Goal: Check status: Check status

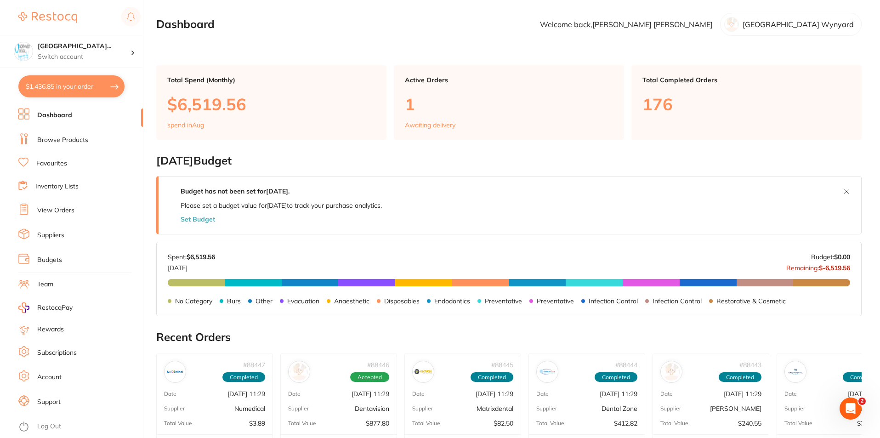
scroll to position [297, 0]
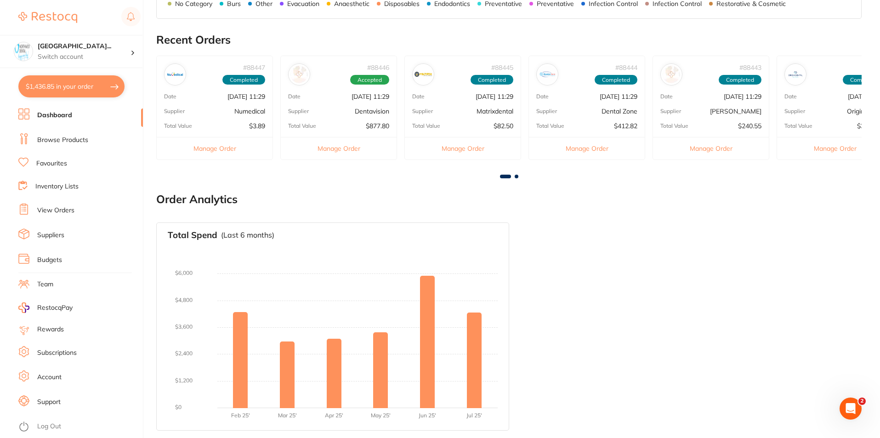
click at [62, 212] on link "View Orders" at bounding box center [55, 210] width 37 height 9
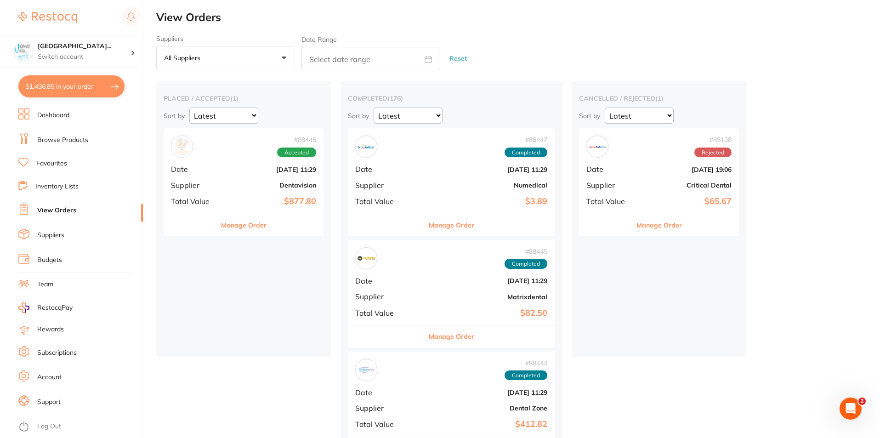
click at [255, 191] on div "# 88446 Accepted Date Aug 1 2025, 11:29 Supplier Dentavision Total Value $877.80" at bounding box center [244, 170] width 160 height 85
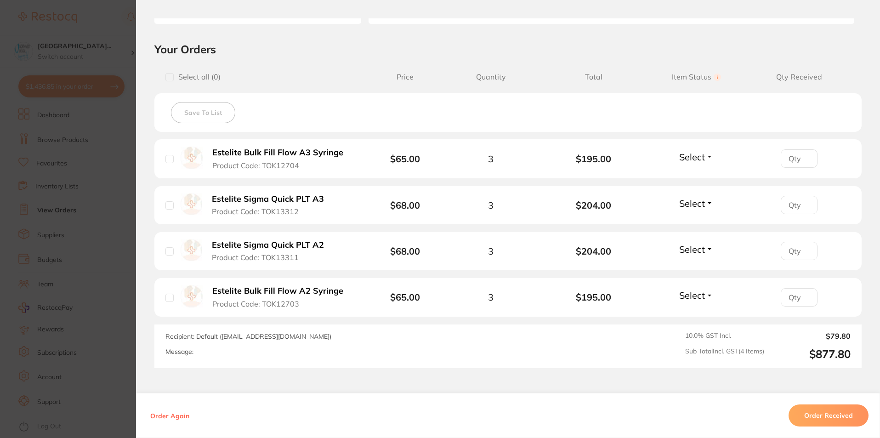
scroll to position [250, 0]
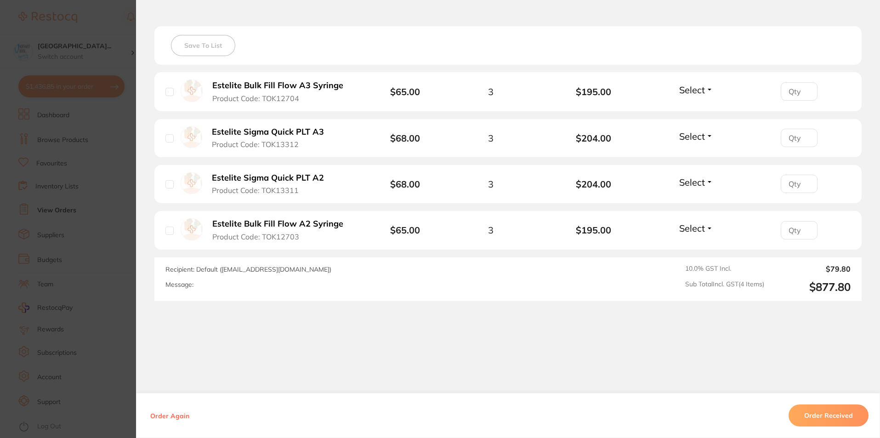
click at [815, 433] on div "Order Again Order Received" at bounding box center [508, 415] width 744 height 45
click at [811, 418] on button "Order Received" at bounding box center [828, 415] width 80 height 22
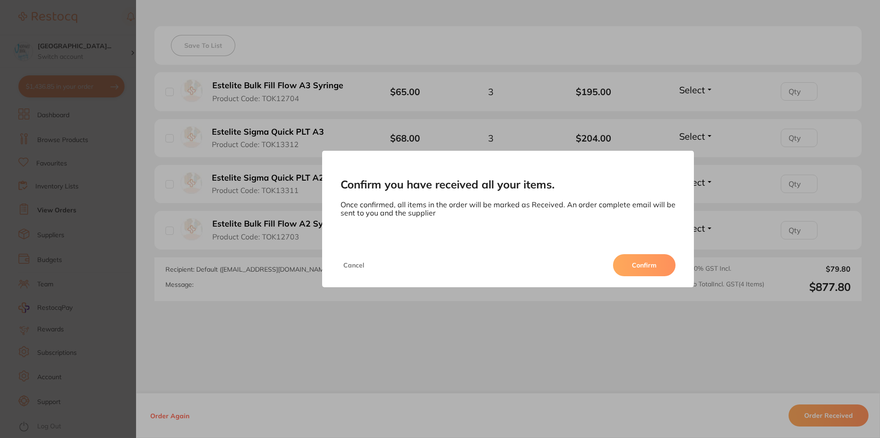
click at [652, 267] on button "Confirm" at bounding box center [644, 265] width 62 height 22
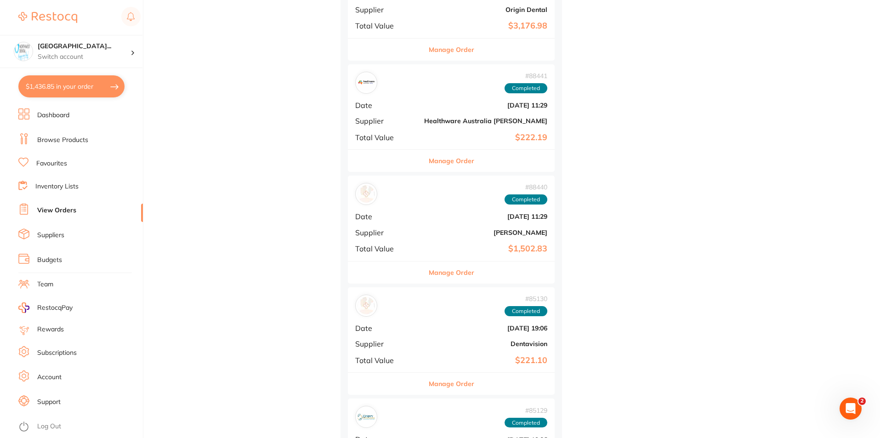
scroll to position [735, 0]
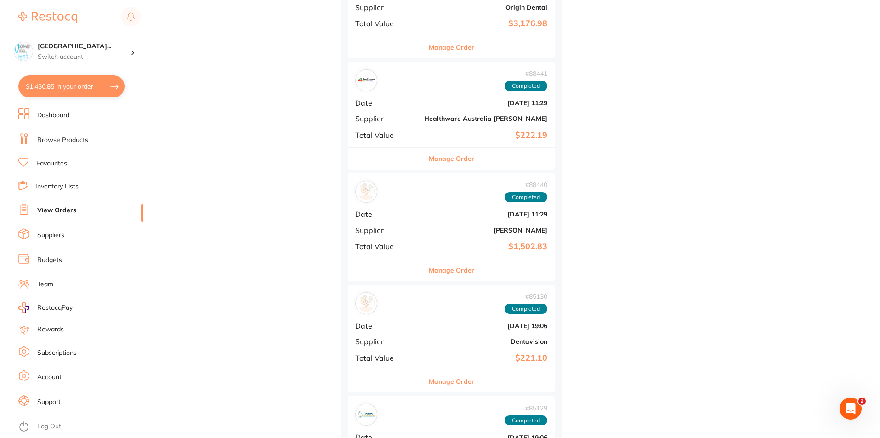
click at [407, 228] on div "# 88440 Completed Date Aug 1 2025, 11:29 Supplier Henry Schein Halas Total Valu…" at bounding box center [451, 215] width 207 height 85
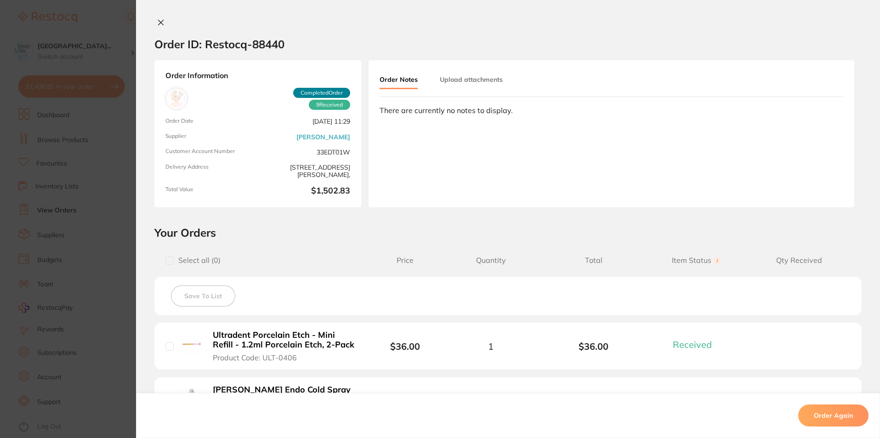
click at [161, 19] on icon at bounding box center [160, 22] width 7 height 7
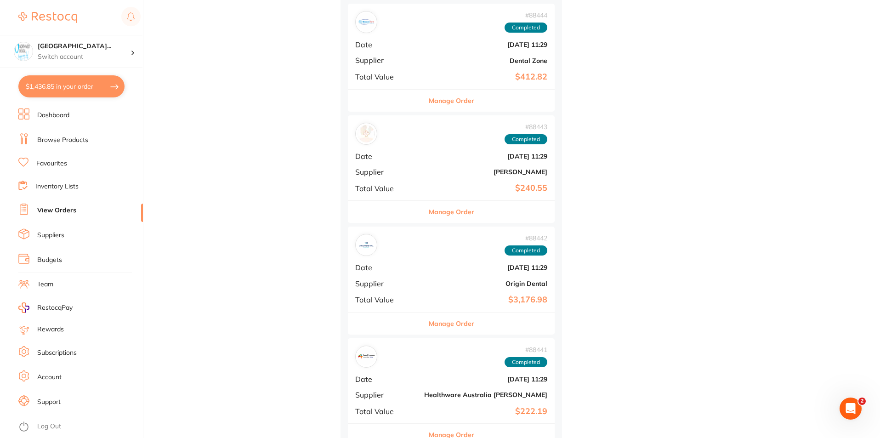
scroll to position [551, 0]
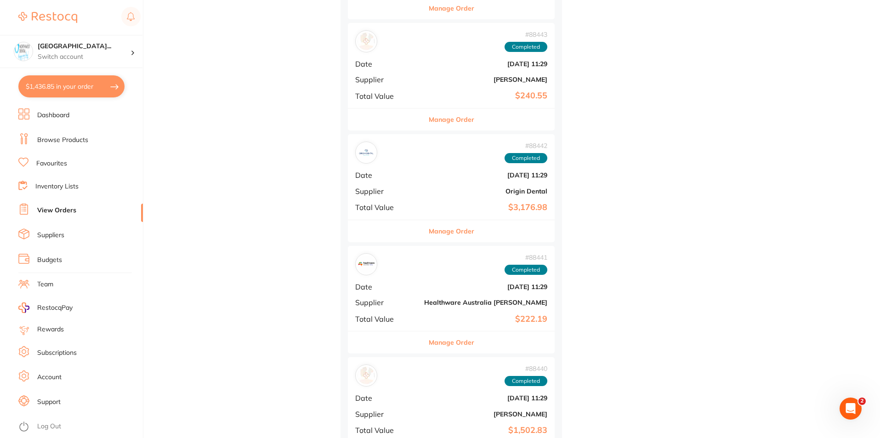
click at [424, 290] on b "[DATE] 11:29" at bounding box center [485, 286] width 123 height 7
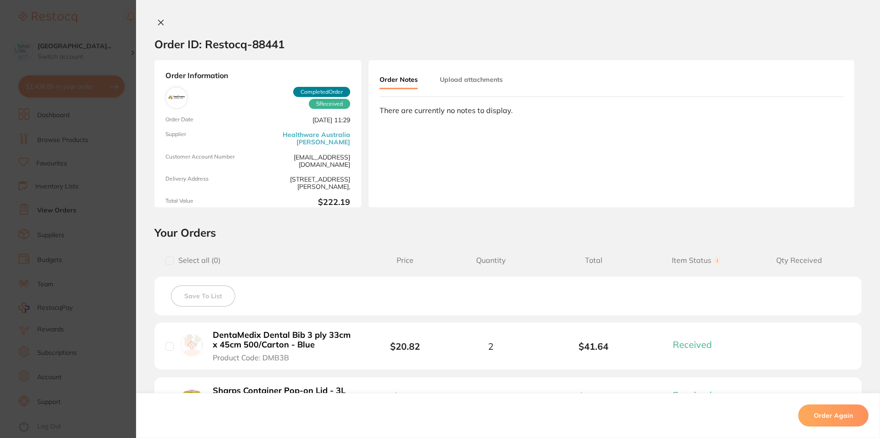
click at [159, 23] on icon at bounding box center [161, 22] width 5 height 5
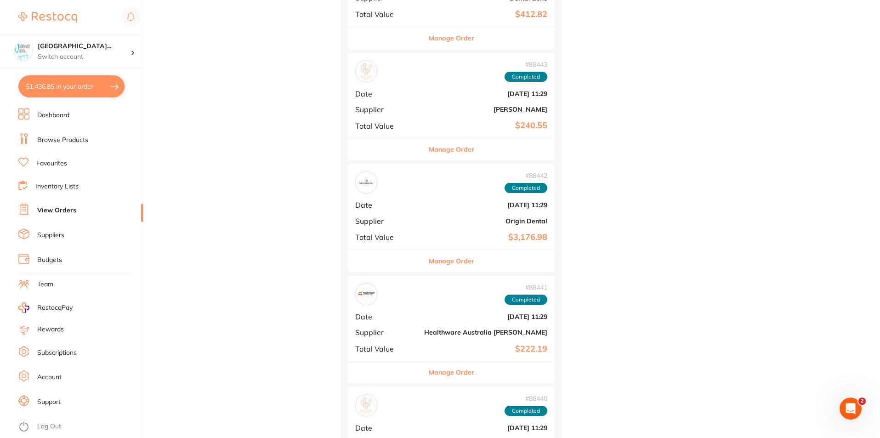
scroll to position [505, 0]
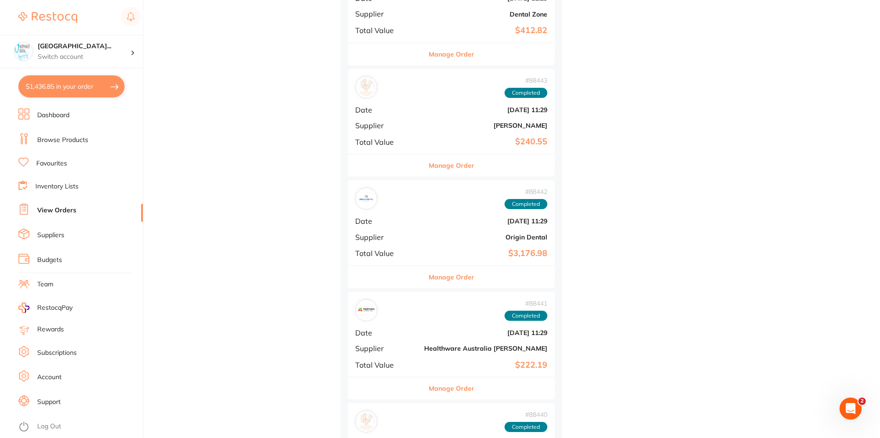
click at [425, 125] on b "[PERSON_NAME]" at bounding box center [485, 125] width 123 height 7
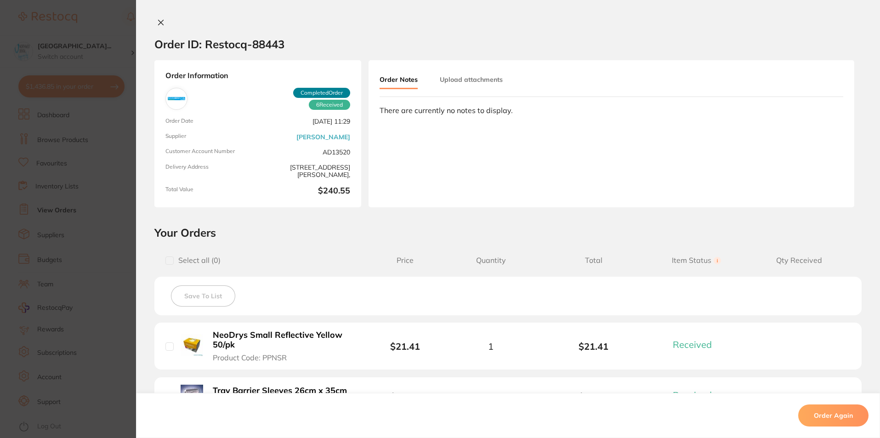
click at [162, 27] on button at bounding box center [160, 23] width 13 height 10
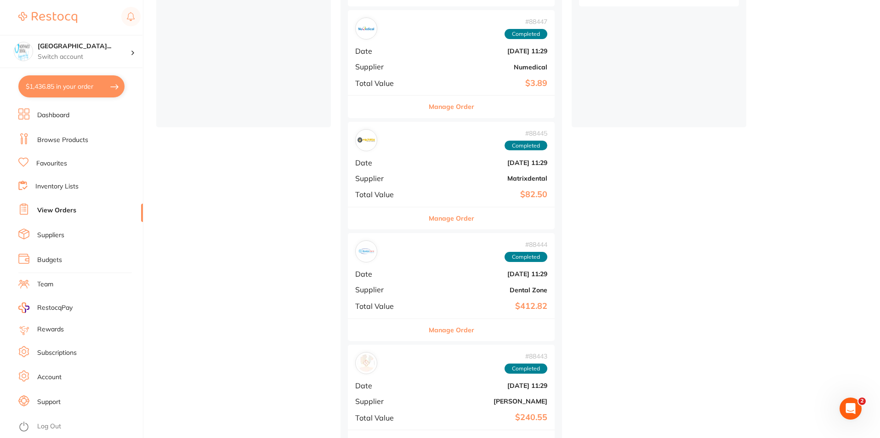
click at [429, 285] on div "# 88444 Completed Date Aug 1 2025, 11:29 Supplier Dental Zone Total Value $412.…" at bounding box center [451, 275] width 207 height 85
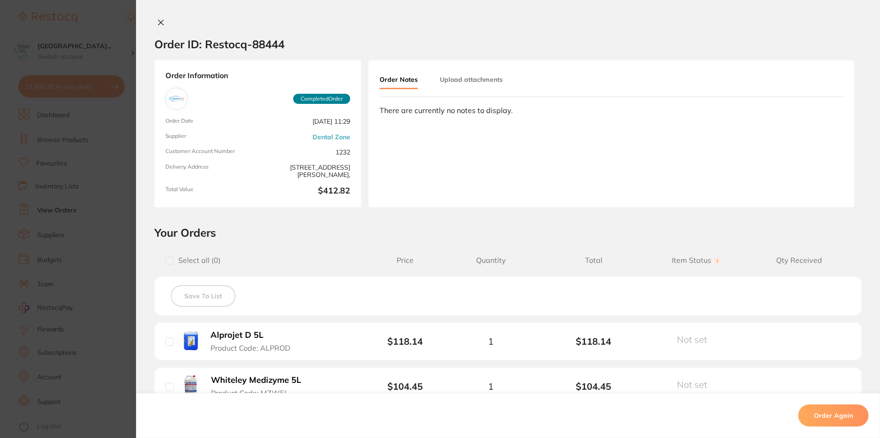
click at [157, 23] on icon at bounding box center [160, 22] width 7 height 7
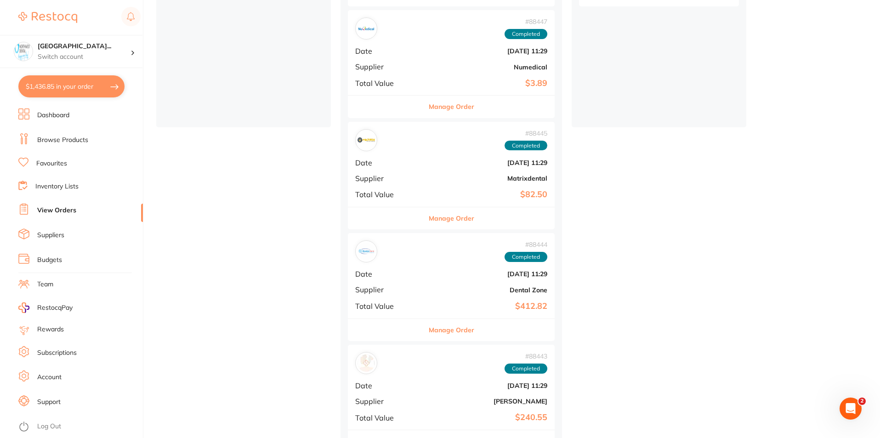
click at [427, 169] on div "# 88445 Completed Date Aug 1 2025, 11:29 Supplier Matrixdental Total Value $82.…" at bounding box center [451, 164] width 207 height 85
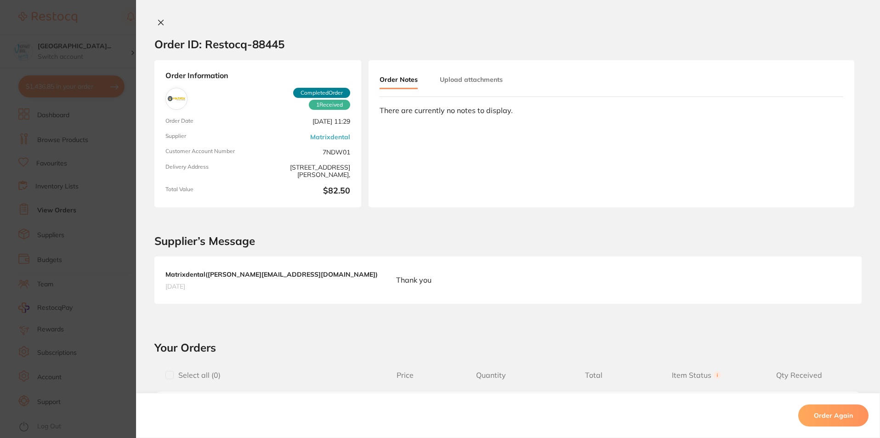
click at [159, 25] on icon at bounding box center [161, 22] width 5 height 5
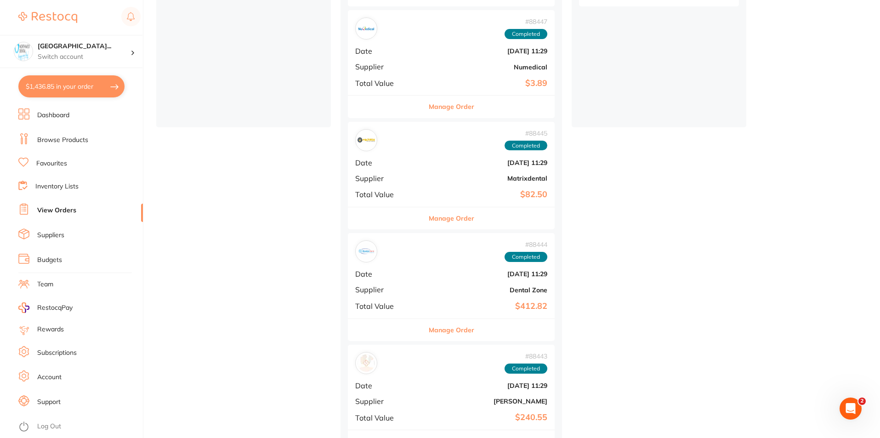
click at [422, 61] on div "# 88447 Completed Date Aug 1 2025, 11:29 Supplier Numedical Total Value $3.89" at bounding box center [451, 52] width 207 height 85
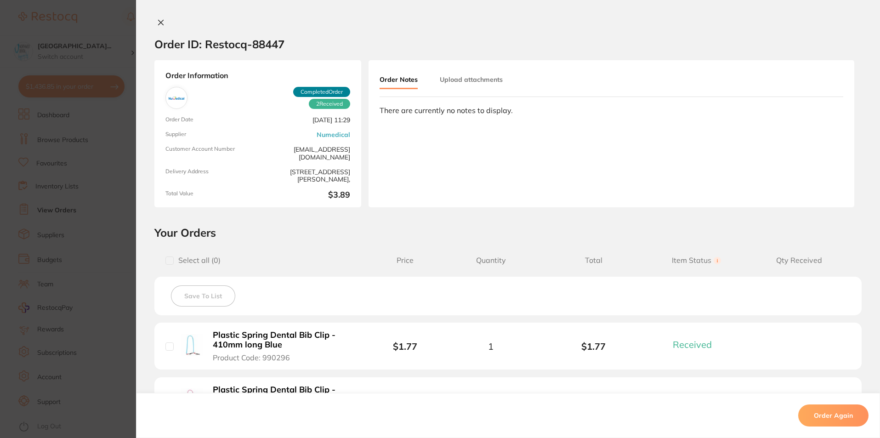
click at [157, 20] on icon at bounding box center [160, 22] width 7 height 7
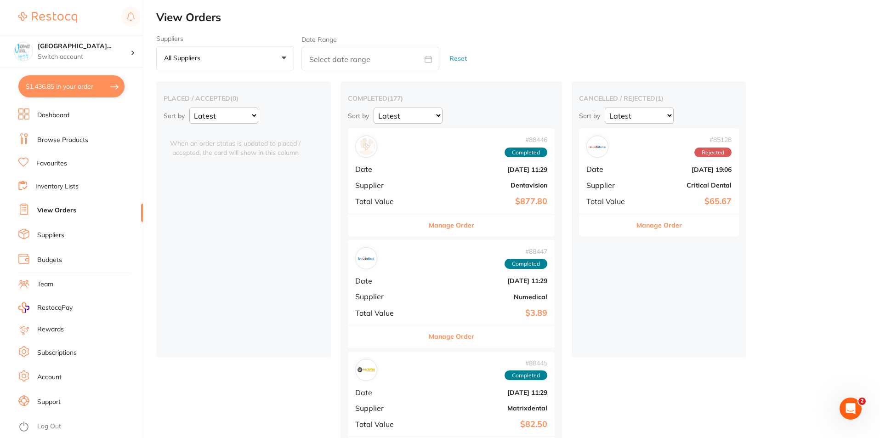
click at [435, 174] on div "# 88446 Completed Date Aug 1 2025, 11:29 Supplier Dentavision Total Value $877.…" at bounding box center [451, 170] width 207 height 85
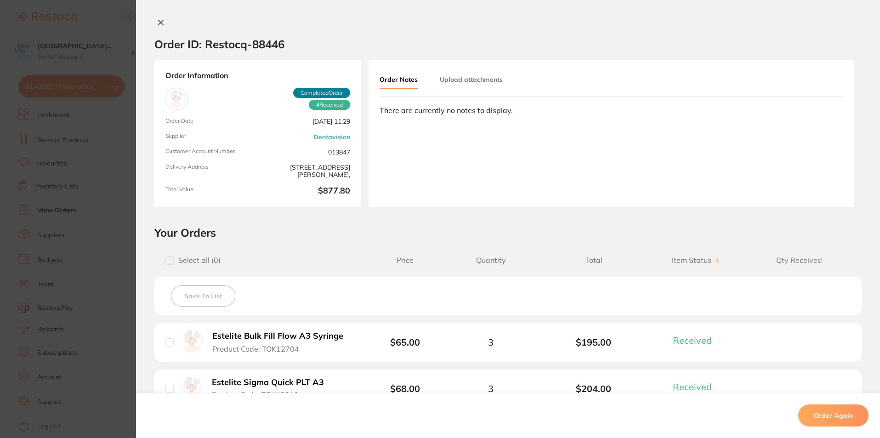
click at [159, 22] on icon at bounding box center [161, 22] width 5 height 5
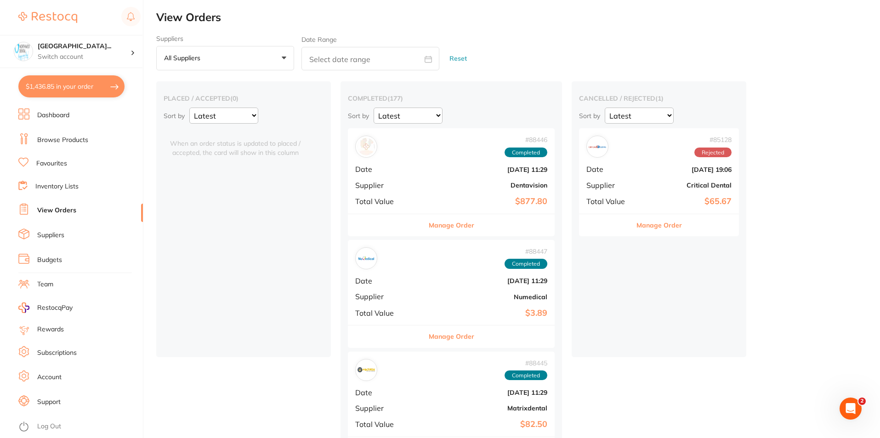
click at [424, 168] on b "[DATE] 11:29" at bounding box center [485, 169] width 123 height 7
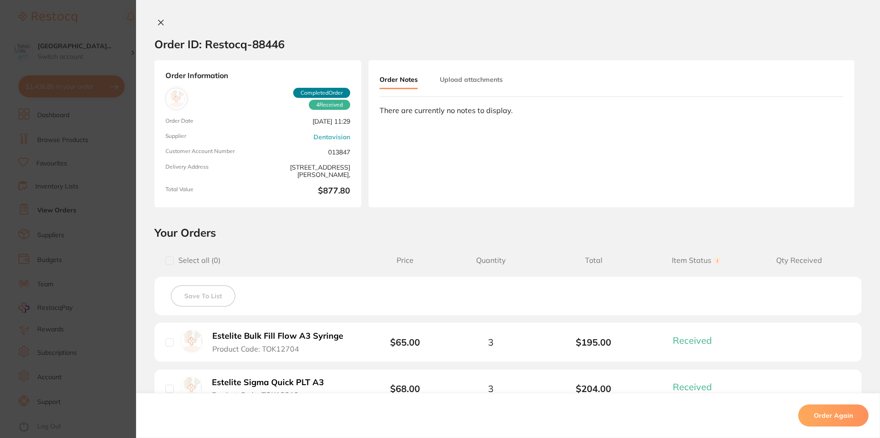
click at [159, 24] on icon at bounding box center [160, 22] width 7 height 7
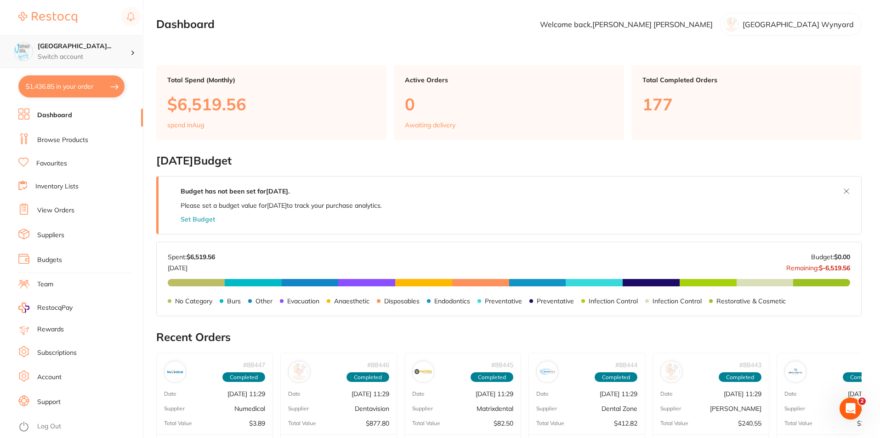
click at [122, 48] on h4 "[GEOGRAPHIC_DATA]..." at bounding box center [84, 46] width 93 height 9
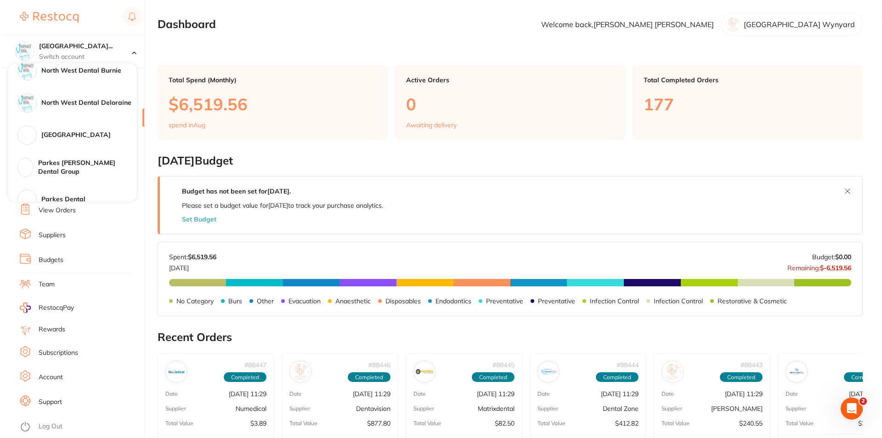
scroll to position [414, 0]
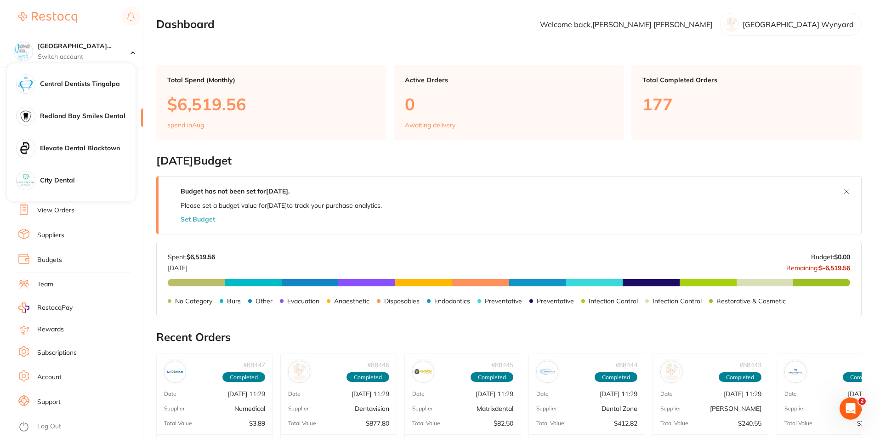
click at [309, 20] on section "Dashboard Welcome back, Connie Chen North West Dental Wynyard" at bounding box center [508, 24] width 705 height 23
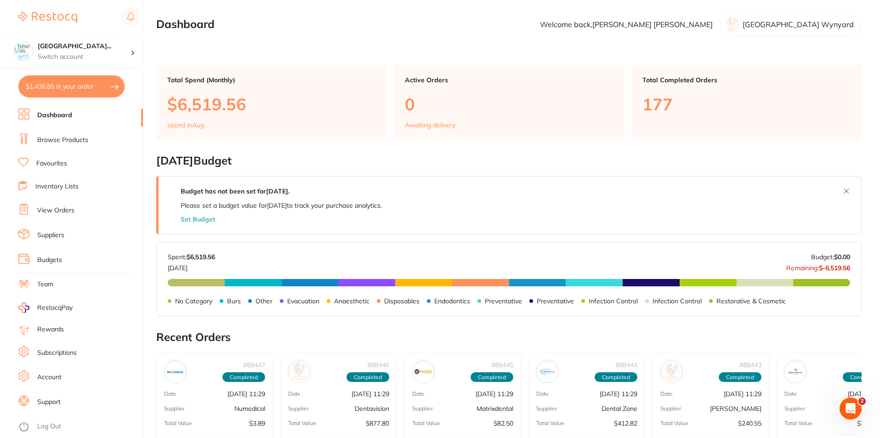
click at [56, 425] on link "Log Out" at bounding box center [49, 426] width 24 height 9
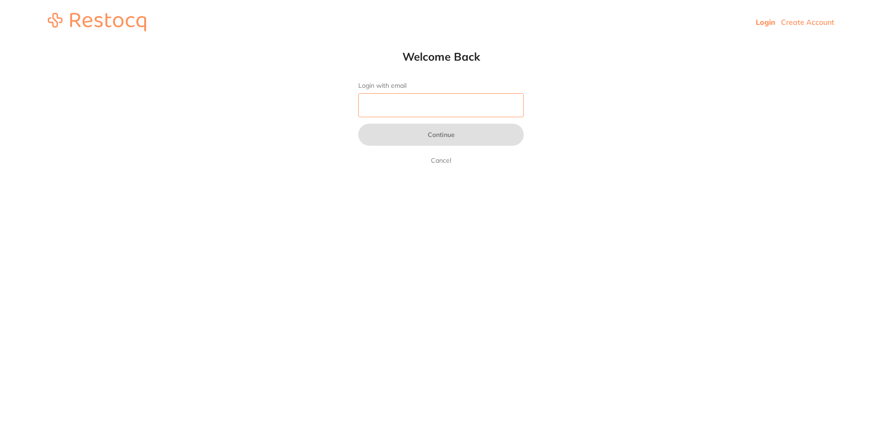
click at [404, 104] on input "Login with email" at bounding box center [440, 105] width 165 height 24
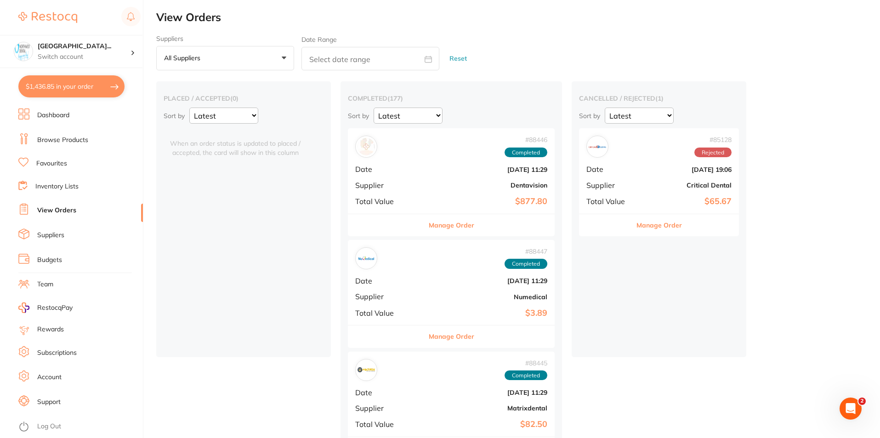
click at [55, 212] on link "View Orders" at bounding box center [56, 210] width 39 height 9
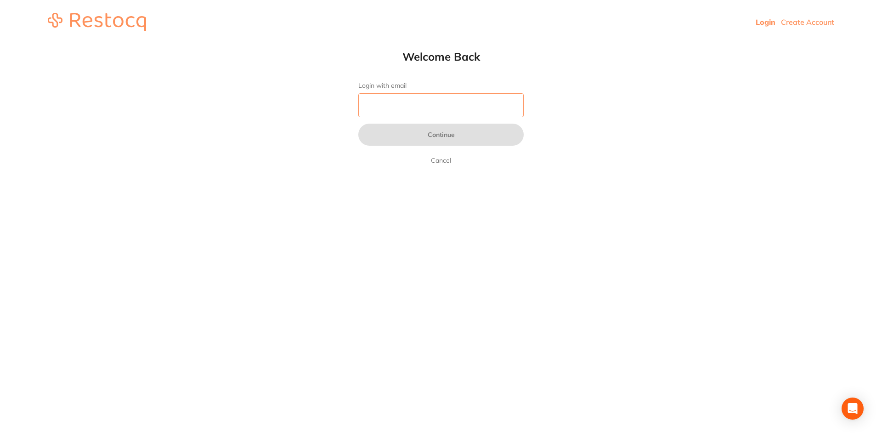
click at [403, 116] on input "Login with email" at bounding box center [440, 105] width 165 height 24
type input "[EMAIL_ADDRESS][DOMAIN_NAME]"
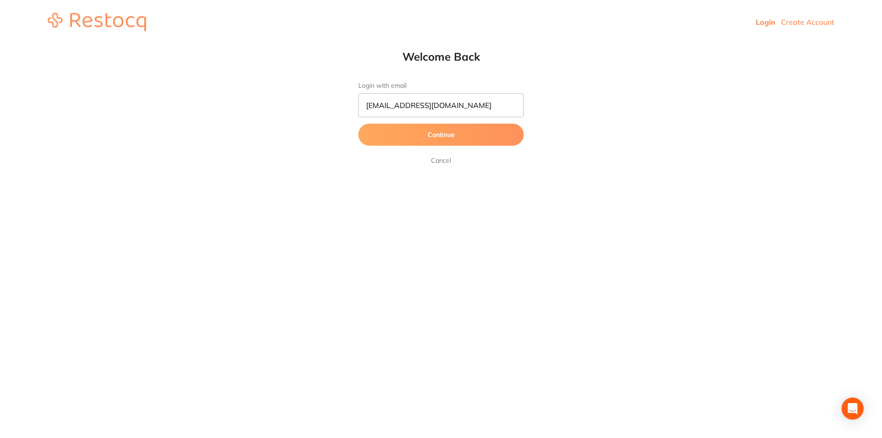
click at [423, 137] on button "Continue" at bounding box center [440, 135] width 165 height 22
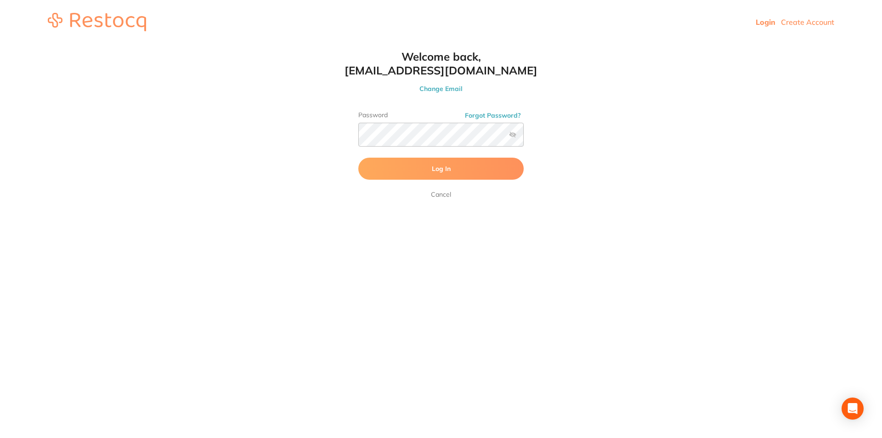
click at [413, 167] on button "Log In" at bounding box center [440, 169] width 165 height 22
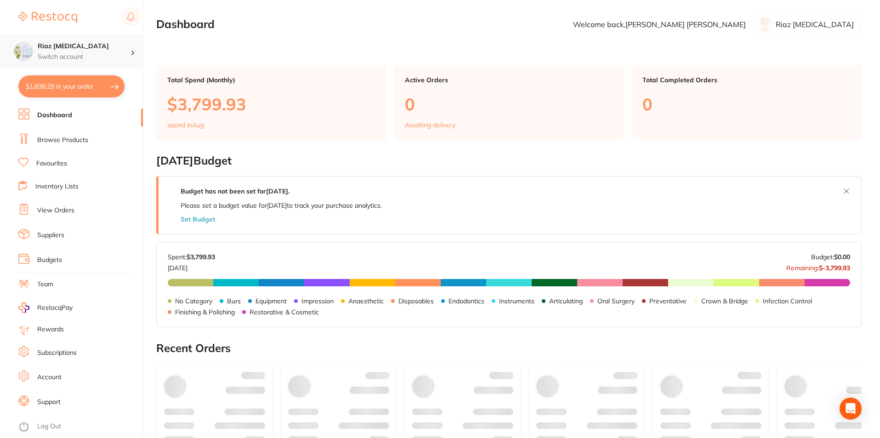
click at [116, 54] on p "Switch account" at bounding box center [84, 56] width 93 height 9
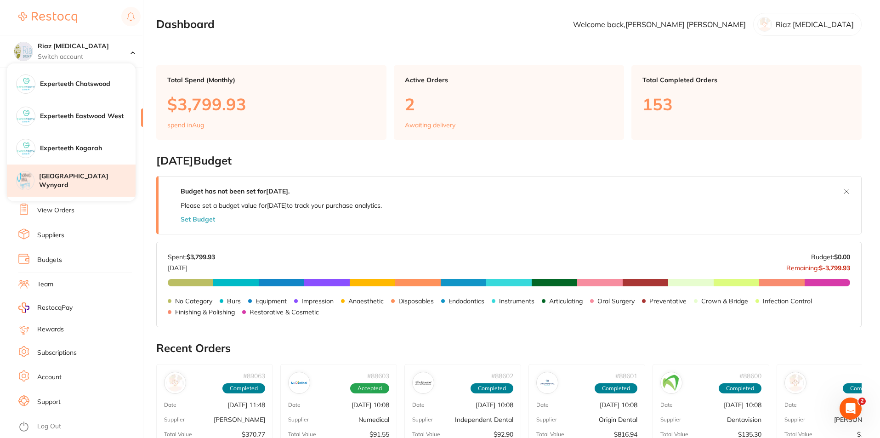
scroll to position [138, 0]
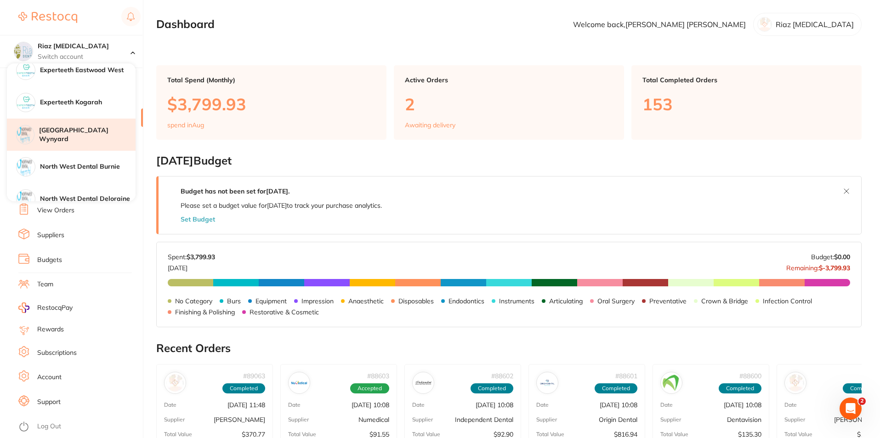
click at [101, 136] on h4 "[GEOGRAPHIC_DATA] Wynyard" at bounding box center [87, 135] width 96 height 18
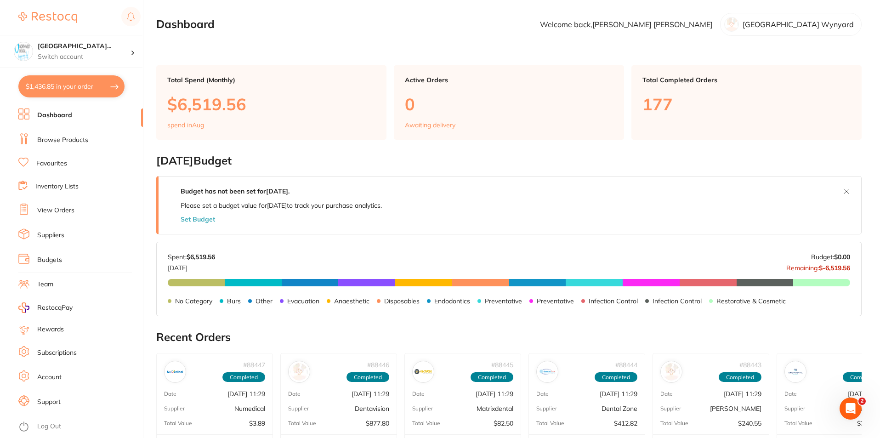
click at [52, 210] on link "View Orders" at bounding box center [55, 210] width 37 height 9
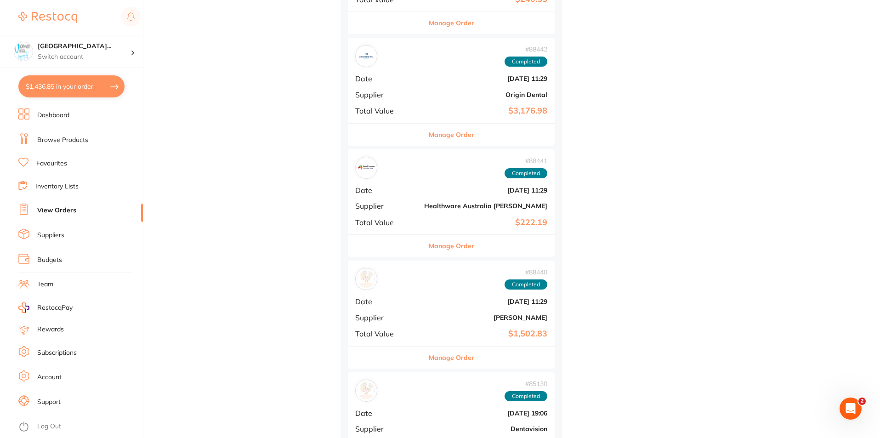
scroll to position [597, 0]
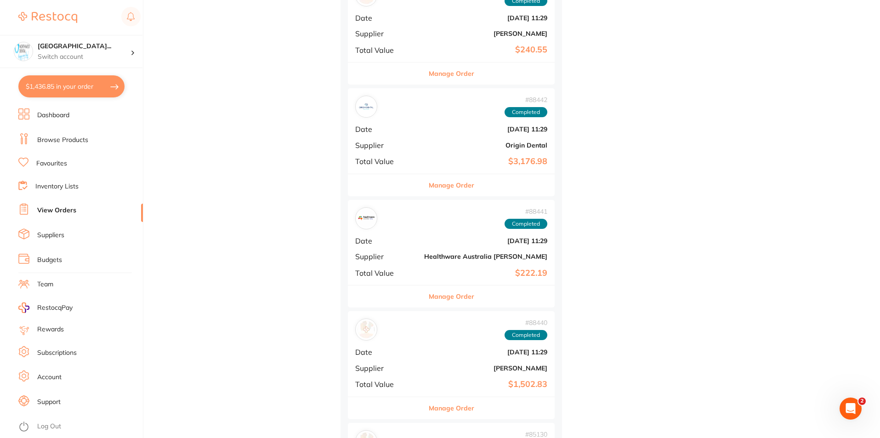
click at [416, 152] on div "# 88442 Completed Date [DATE] 11:29 Supplier Origin Dental Total Value $3,176.98" at bounding box center [451, 130] width 207 height 85
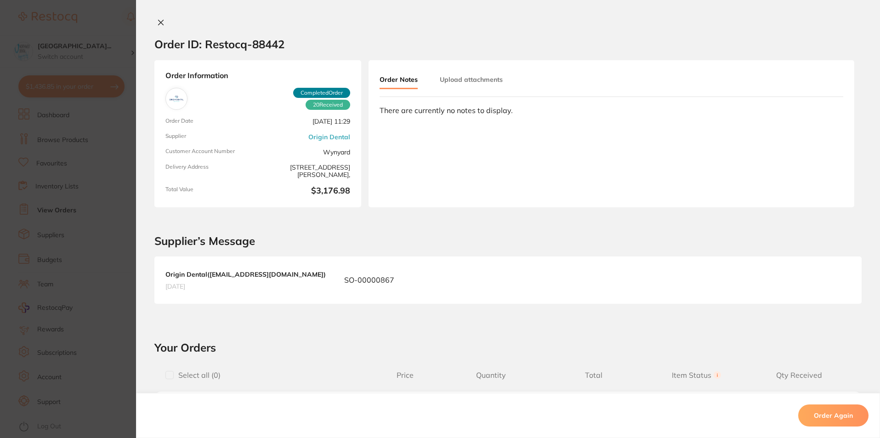
drag, startPoint x: 156, startPoint y: 20, endPoint x: 577, endPoint y: 238, distance: 473.7
click at [159, 20] on icon at bounding box center [161, 22] width 5 height 5
